Goal: Complete application form

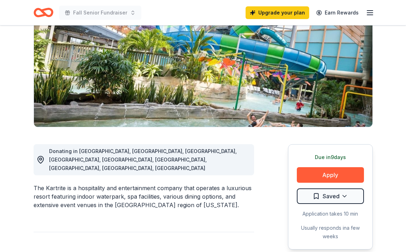
scroll to position [91, 0]
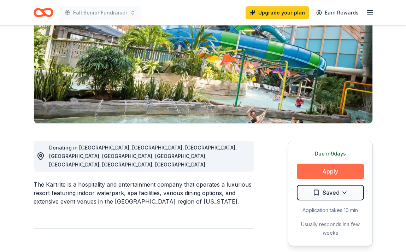
click at [330, 172] on button "Apply" at bounding box center [330, 172] width 67 height 16
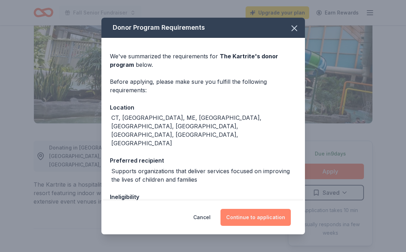
click at [258, 222] on button "Continue to application" at bounding box center [255, 217] width 70 height 17
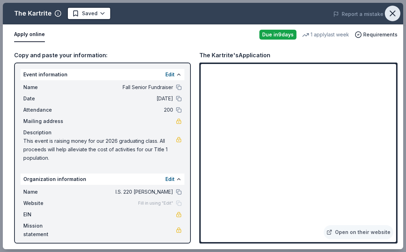
click at [392, 10] on icon "button" at bounding box center [393, 13] width 10 height 10
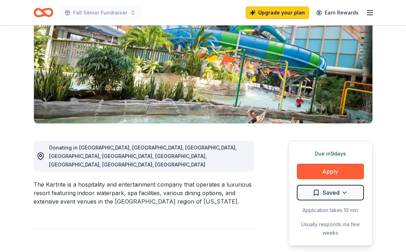
click at [44, 9] on icon "Home" at bounding box center [46, 12] width 11 height 7
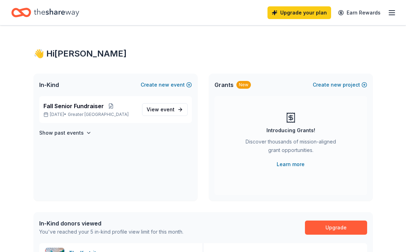
click at [57, 17] on icon "Home" at bounding box center [56, 12] width 45 height 14
click at [59, 13] on icon "Home" at bounding box center [56, 12] width 45 height 8
click at [57, 13] on icon "Home" at bounding box center [56, 12] width 45 height 8
click at [52, 12] on icon "Home" at bounding box center [56, 12] width 45 height 8
click at [26, 11] on icon "Home" at bounding box center [21, 12] width 20 height 17
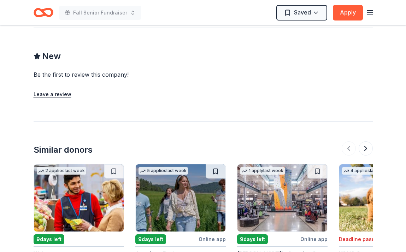
scroll to position [834, 0]
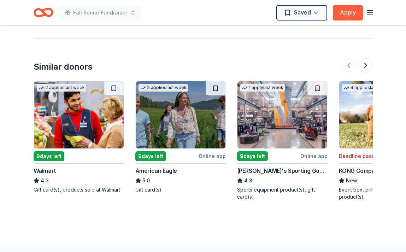
click at [280, 84] on div "1 apply last week" at bounding box center [262, 87] width 45 height 7
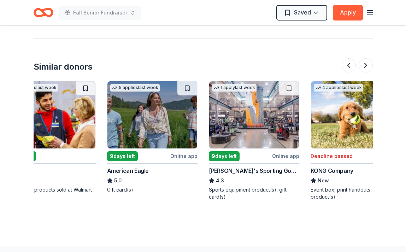
scroll to position [0, 0]
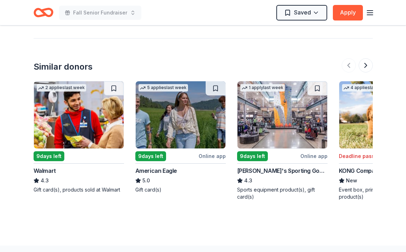
click at [67, 95] on img at bounding box center [79, 114] width 90 height 67
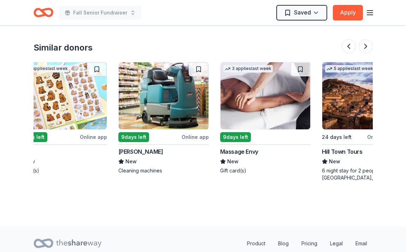
scroll to position [0, 667]
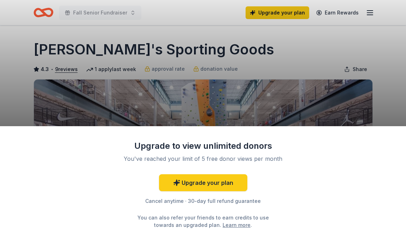
click at [337, 66] on div "Upgrade to view unlimited donors You've reached your limit of 5 free donor view…" at bounding box center [203, 126] width 406 height 252
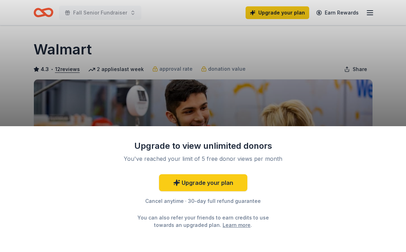
click at [189, 89] on div "Upgrade to view unlimited donors You've reached your limit of 5 free donor view…" at bounding box center [203, 126] width 406 height 252
